Goal: Task Accomplishment & Management: Use online tool/utility

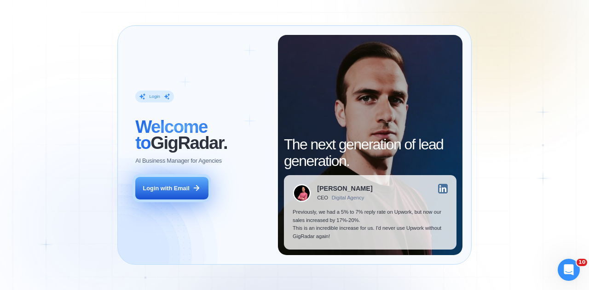
click at [191, 190] on button "Login with Email" at bounding box center [171, 188] width 73 height 23
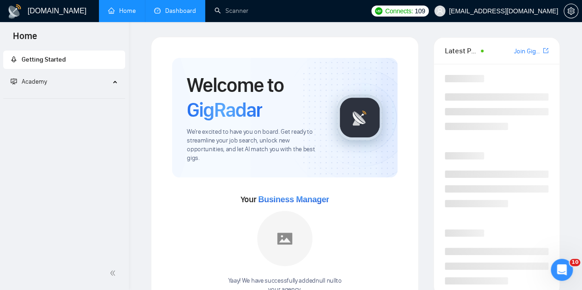
click at [169, 10] on link "Dashboard" at bounding box center [175, 11] width 42 height 8
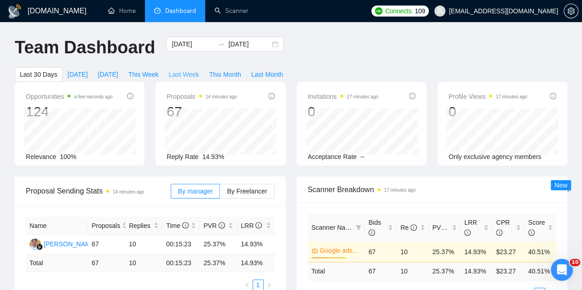
click at [199, 69] on span "Last Week" at bounding box center [184, 74] width 30 height 10
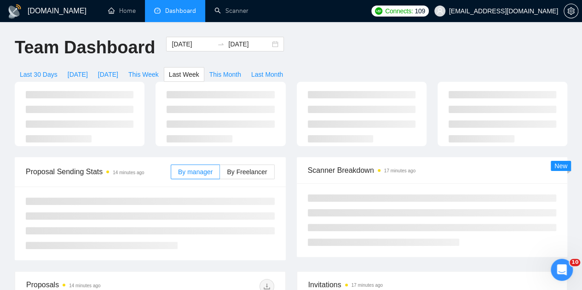
type input "[DATE]"
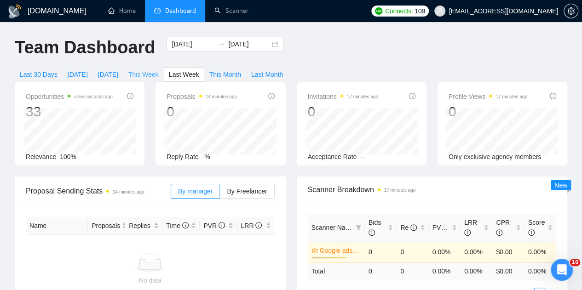
click at [159, 69] on span "This Week" at bounding box center [143, 74] width 30 height 10
type input "[DATE]"
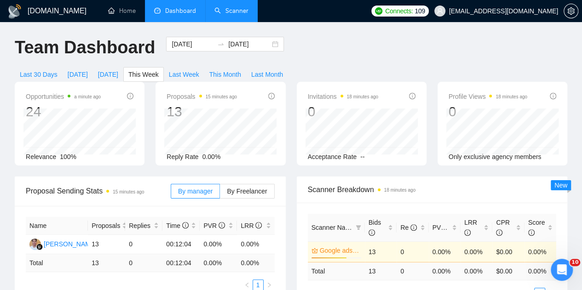
click at [229, 9] on link "Scanner" at bounding box center [231, 11] width 34 height 8
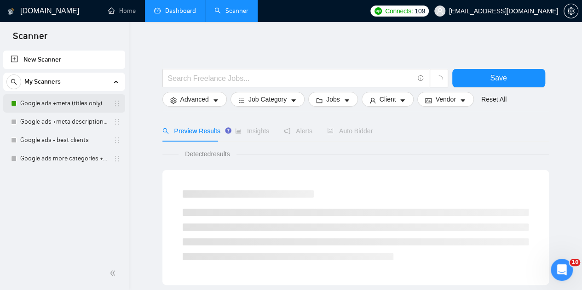
click at [73, 102] on link "Google ads +meta (titles only)" at bounding box center [63, 103] width 87 height 18
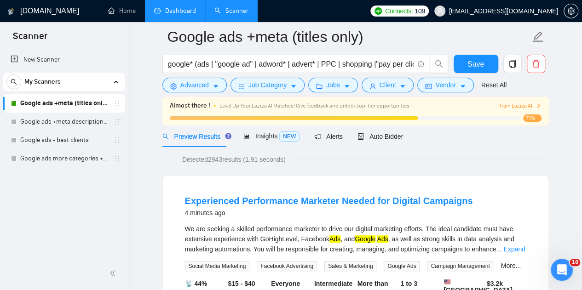
scroll to position [80, 0]
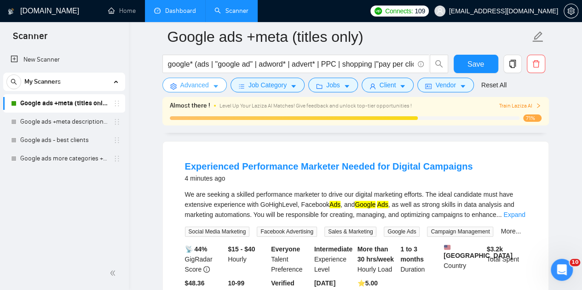
click at [194, 91] on button "Advanced" at bounding box center [194, 85] width 64 height 15
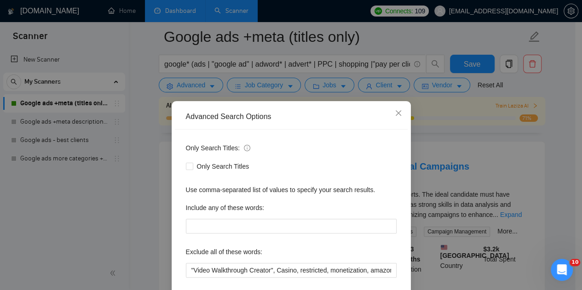
click at [338, 163] on div "Only Search Titles" at bounding box center [291, 167] width 211 height 10
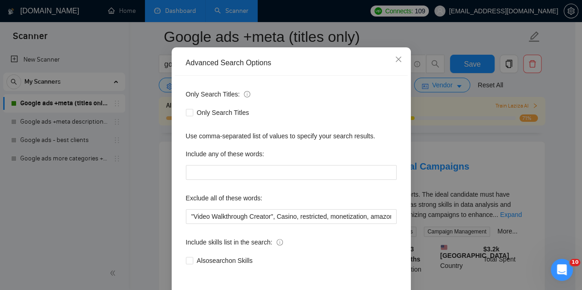
scroll to position [55, 0]
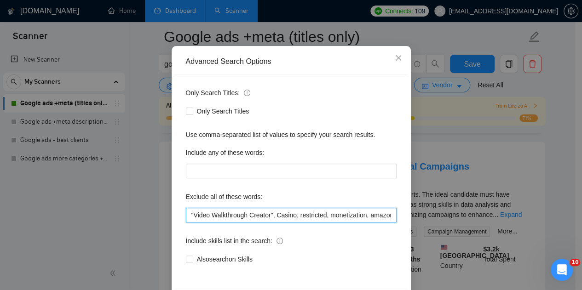
click at [311, 217] on input ""Video Walkthrough Creator", Casino, restricted, monetization, amazon, suspende…" at bounding box center [291, 215] width 211 height 15
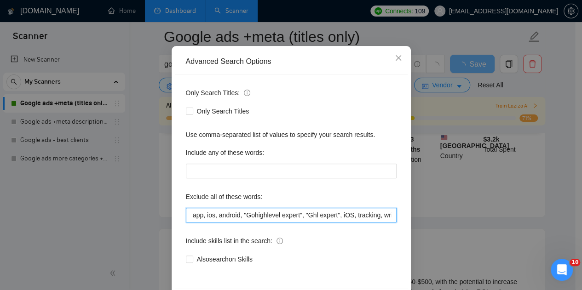
scroll to position [212, 0]
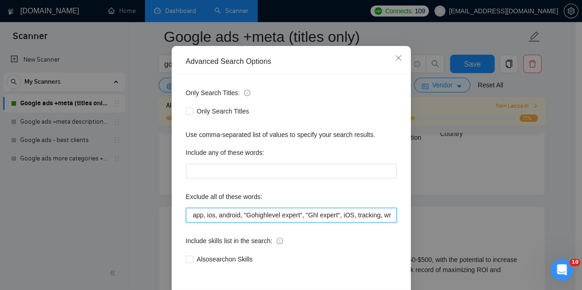
type input ""Video Walkthrough Creator", Casino, restricted, monetization, amazon, suspende…"
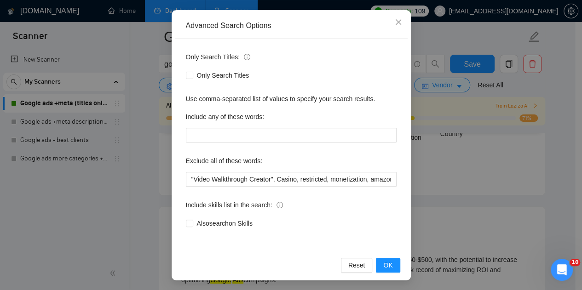
scroll to position [92, 0]
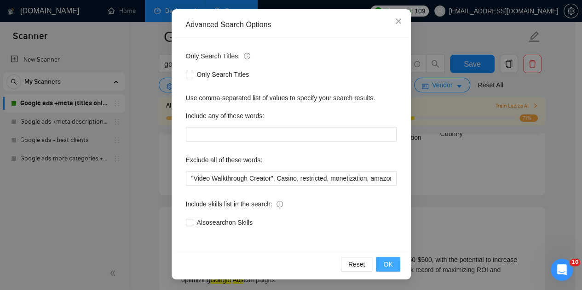
click at [393, 260] on button "OK" at bounding box center [388, 264] width 24 height 15
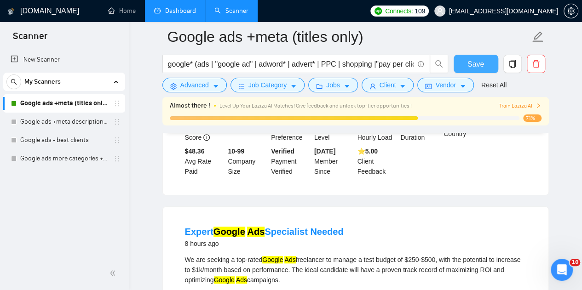
click at [492, 64] on button "Save" at bounding box center [476, 64] width 45 height 18
